Goal: Find specific page/section: Find specific page/section

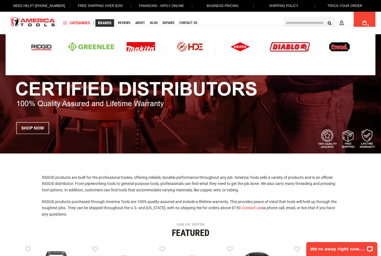
click at [43, 45] on img at bounding box center [41, 46] width 23 height 9
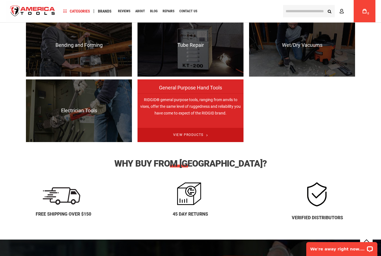
scroll to position [609, 0]
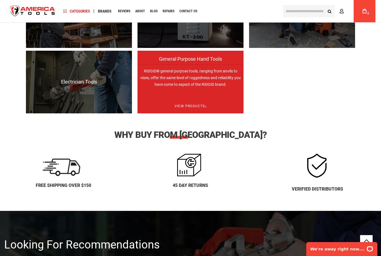
click at [188, 78] on p "RIDGID® general purpose tools, ranging from anvils to vises, offer the same lev…" at bounding box center [190, 96] width 106 height 63
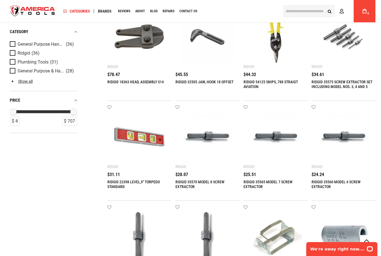
scroll to position [288, 0]
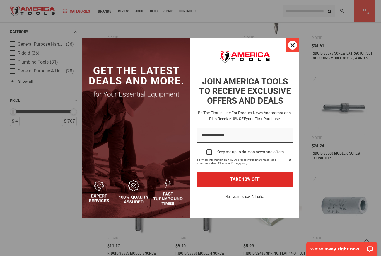
click at [291, 45] on icon "close icon" at bounding box center [292, 45] width 4 height 4
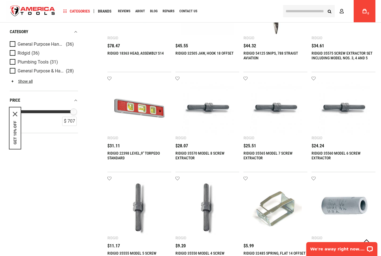
scroll to position [0, 0]
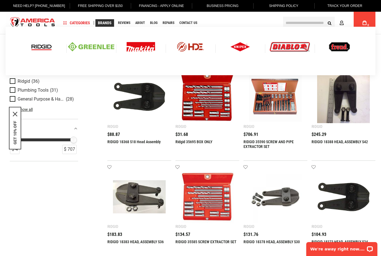
click at [37, 47] on img at bounding box center [41, 46] width 23 height 9
